Goal: Task Accomplishment & Management: Manage account settings

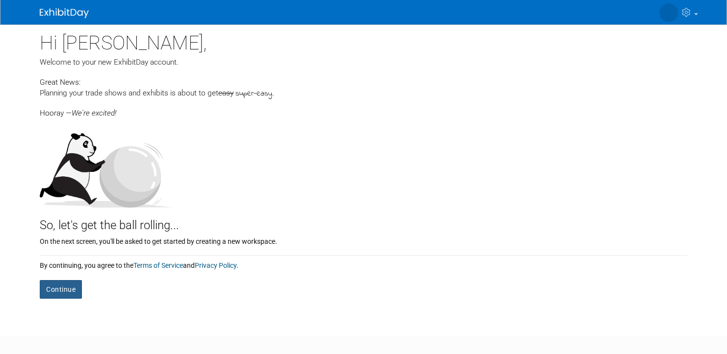
click at [54, 288] on button "Continue" at bounding box center [61, 289] width 42 height 19
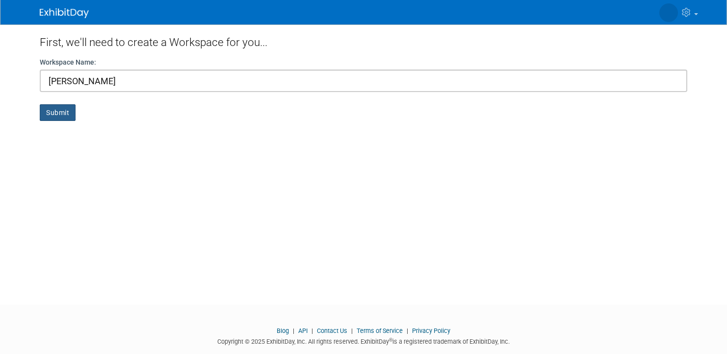
type input "[PERSON_NAME]"
click at [56, 109] on button "Submit" at bounding box center [58, 112] width 36 height 17
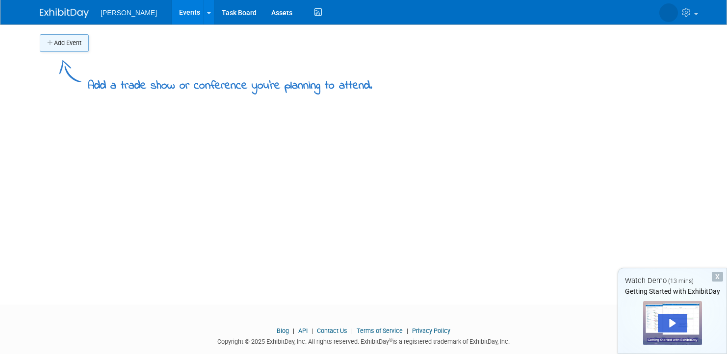
click at [71, 45] on button "Add Event" at bounding box center [64, 43] width 49 height 18
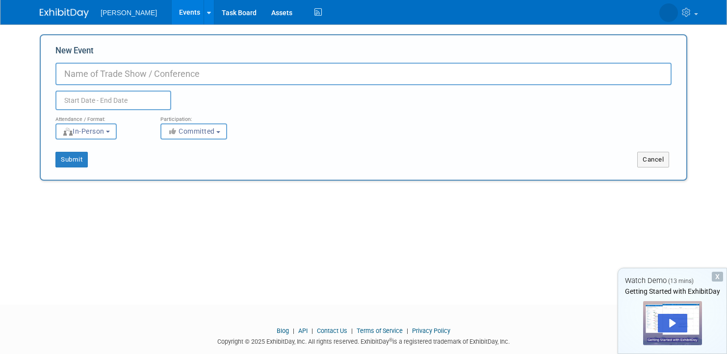
click at [101, 73] on input "New Event" at bounding box center [363, 74] width 616 height 23
type input "Grate"
drag, startPoint x: 111, startPoint y: 75, endPoint x: 17, endPoint y: 61, distance: 95.1
click at [17, 61] on body "[PERSON_NAME] Events Add Event Bulk Upload Events Shareable Event Boards Task B…" at bounding box center [363, 177] width 727 height 354
click at [313, 246] on div "Add Event Add a trade show or conference you're planning to attend. New Event D…" at bounding box center [363, 156] width 662 height 263
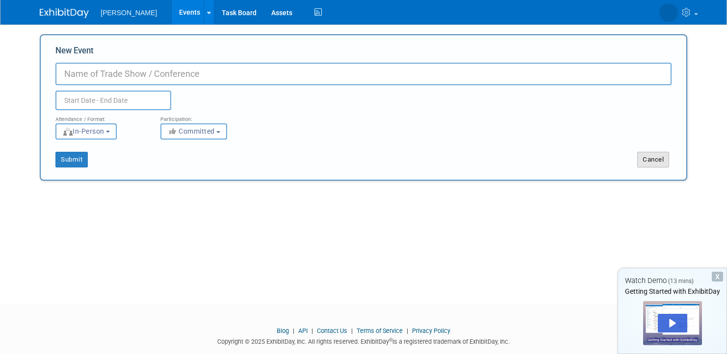
click at [648, 158] on button "Cancel" at bounding box center [653, 160] width 32 height 16
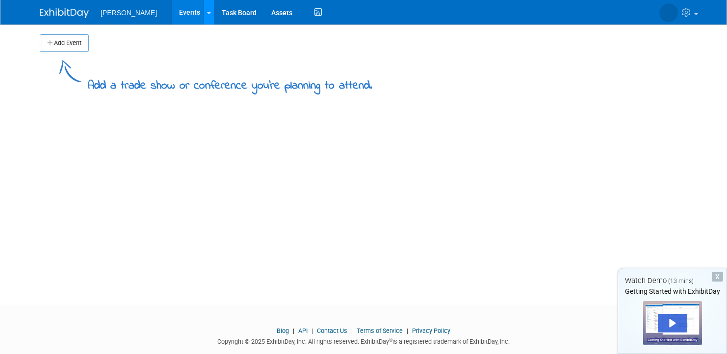
click at [207, 13] on icon at bounding box center [209, 13] width 4 height 6
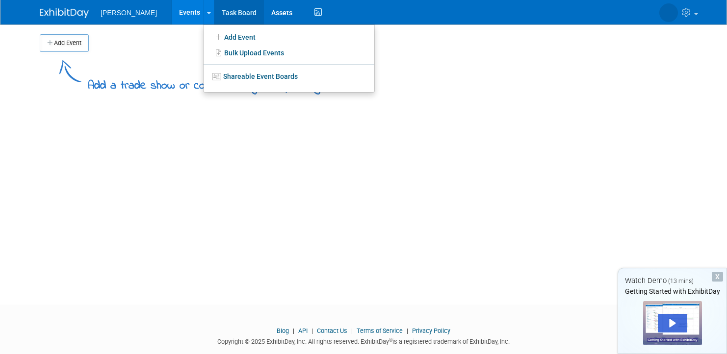
click at [214, 8] on link "Task Board" at bounding box center [239, 12] width 50 height 25
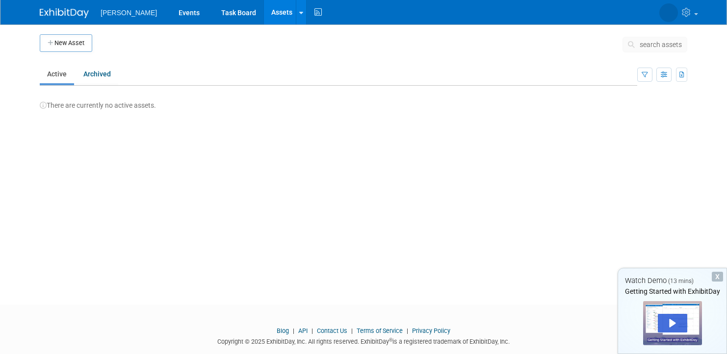
click at [106, 11] on span "[PERSON_NAME]" at bounding box center [129, 13] width 56 height 8
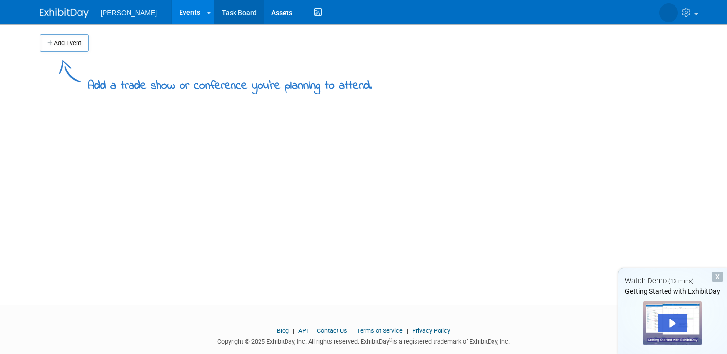
click at [214, 10] on link "Task Board" at bounding box center [239, 12] width 50 height 25
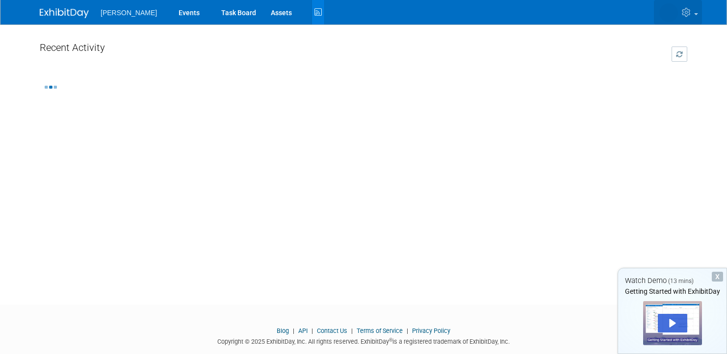
click at [682, 20] on link at bounding box center [677, 12] width 48 height 25
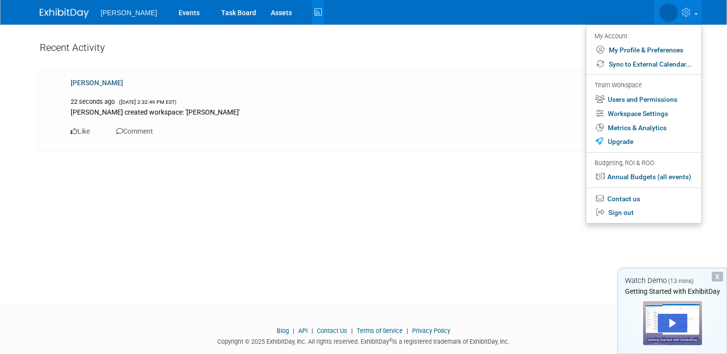
click at [496, 242] on div "Recent Activity Mary Shakshober 22 seconds ago (9/23/2025 2:32:49 PM EST) Mary …" at bounding box center [363, 156] width 662 height 263
